Goal: Communication & Community: Ask a question

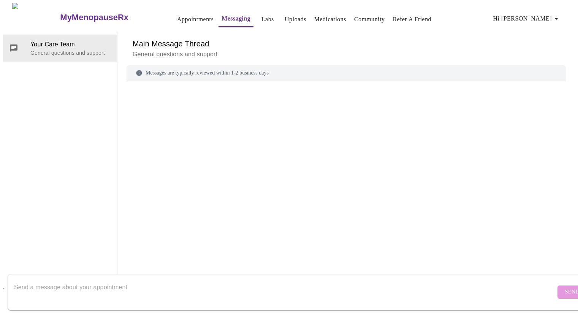
scroll to position [28, 0]
